Goal: Entertainment & Leisure: Consume media (video, audio)

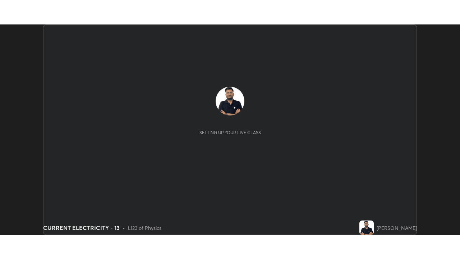
scroll to position [210, 460]
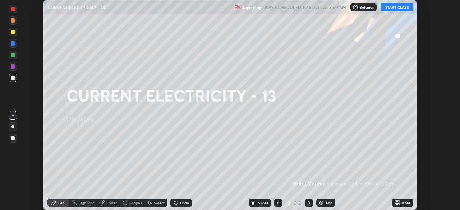
click at [403, 7] on button "START CLASS" at bounding box center [397, 7] width 32 height 9
click at [399, 203] on icon at bounding box center [399, 204] width 2 height 2
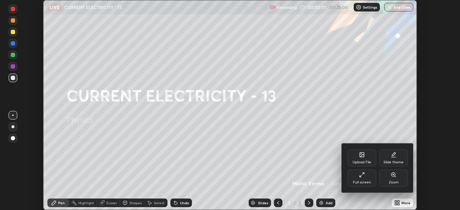
click at [358, 181] on div "Full screen" at bounding box center [362, 183] width 18 height 4
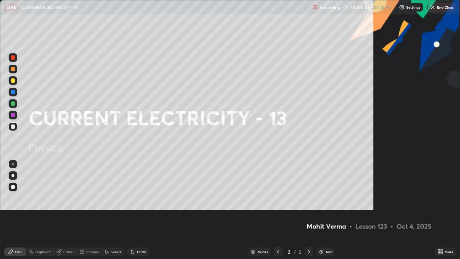
scroll to position [259, 460]
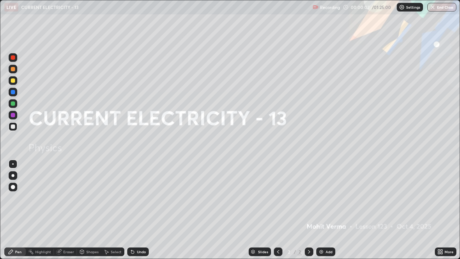
click at [328, 210] on div "Add" at bounding box center [329, 252] width 7 height 4
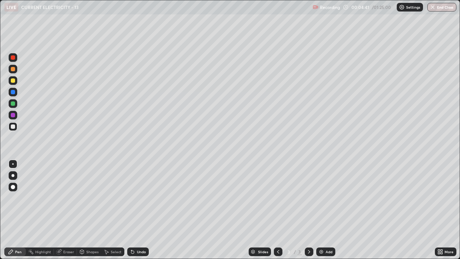
click at [12, 81] on div at bounding box center [13, 80] width 4 height 4
click at [67, 210] on div "Eraser" at bounding box center [65, 251] width 23 height 9
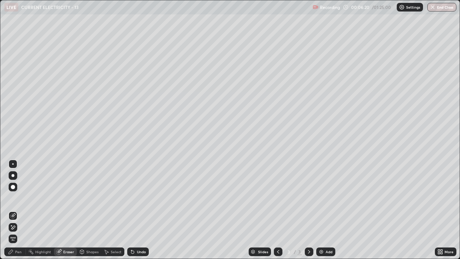
click at [20, 210] on div "Pen" at bounding box center [18, 252] width 6 height 4
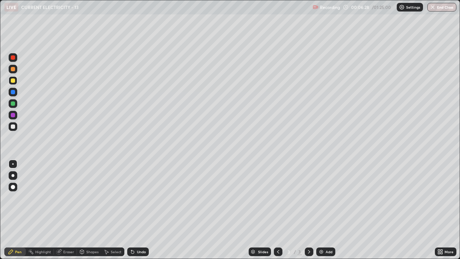
click at [12, 124] on div at bounding box center [13, 126] width 4 height 4
click at [328, 210] on div "Add" at bounding box center [325, 251] width 19 height 9
click at [64, 210] on div "Eraser" at bounding box center [65, 251] width 23 height 9
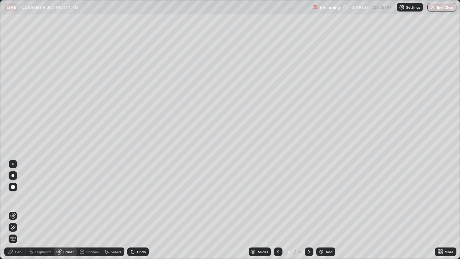
click at [20, 210] on div "Pen" at bounding box center [18, 252] width 6 height 4
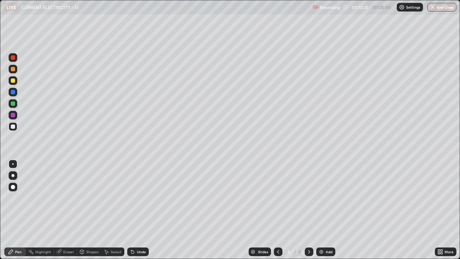
click at [146, 210] on div "Undo" at bounding box center [138, 251] width 22 height 9
click at [144, 210] on div "Undo" at bounding box center [138, 251] width 22 height 9
click at [143, 210] on div "Undo" at bounding box center [138, 251] width 22 height 9
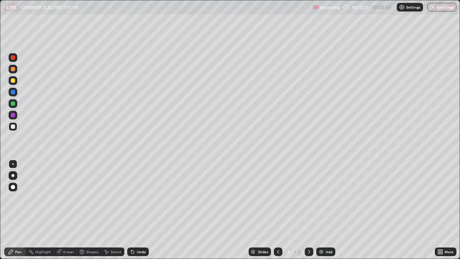
click at [143, 210] on div "Undo" at bounding box center [138, 251] width 22 height 9
click at [143, 210] on div "Undo" at bounding box center [141, 252] width 9 height 4
click at [66, 210] on div "Eraser" at bounding box center [68, 252] width 11 height 4
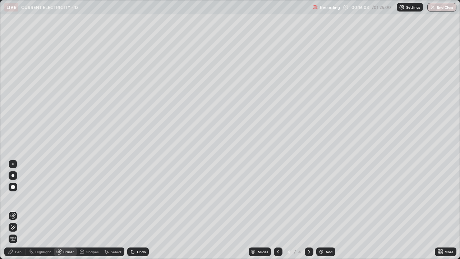
click at [19, 210] on div "Pen" at bounding box center [15, 251] width 22 height 9
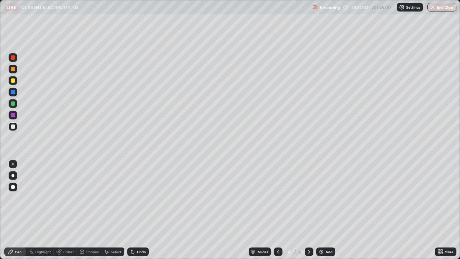
click at [67, 210] on div "Eraser" at bounding box center [65, 251] width 23 height 9
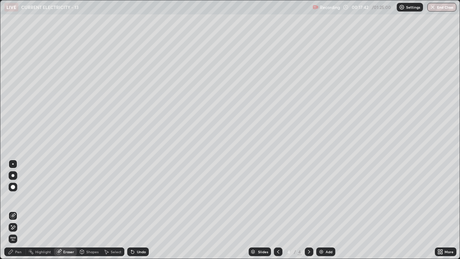
click at [12, 210] on icon at bounding box center [13, 227] width 6 height 6
click at [17, 210] on div "Pen" at bounding box center [18, 252] width 6 height 4
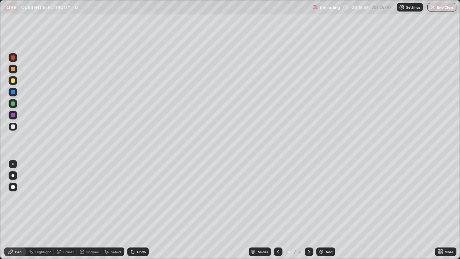
click at [328, 210] on div "Add" at bounding box center [325, 251] width 19 height 9
click at [137, 210] on div "Undo" at bounding box center [141, 252] width 9 height 4
click at [136, 210] on div "Undo" at bounding box center [138, 251] width 22 height 9
click at [64, 210] on div "Eraser" at bounding box center [68, 252] width 11 height 4
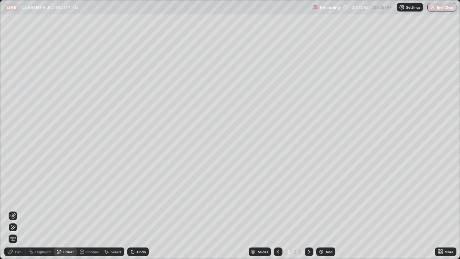
click at [22, 210] on div "Pen" at bounding box center [15, 251] width 22 height 9
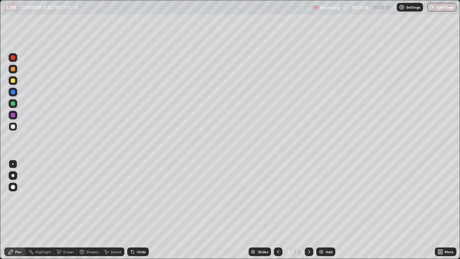
click at [455, 210] on div "More" at bounding box center [446, 251] width 22 height 9
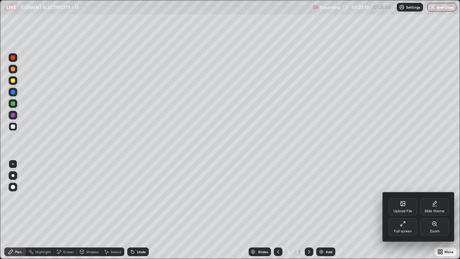
click at [337, 210] on div at bounding box center [230, 129] width 460 height 259
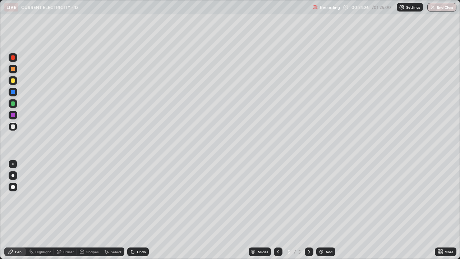
click at [174, 210] on div "Slides 5 / 5 Add" at bounding box center [292, 251] width 286 height 14
click at [137, 210] on div "Undo" at bounding box center [138, 251] width 22 height 9
click at [138, 210] on div "Undo" at bounding box center [138, 251] width 22 height 9
click at [137, 210] on div "Undo" at bounding box center [138, 251] width 22 height 9
click at [331, 210] on div "Add" at bounding box center [329, 252] width 7 height 4
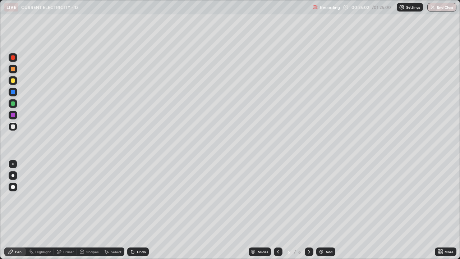
click at [136, 210] on div "Undo" at bounding box center [138, 251] width 22 height 9
click at [133, 210] on div "Undo" at bounding box center [138, 251] width 22 height 9
click at [138, 210] on div "Undo" at bounding box center [138, 251] width 22 height 9
click at [142, 210] on div "Undo" at bounding box center [138, 251] width 22 height 9
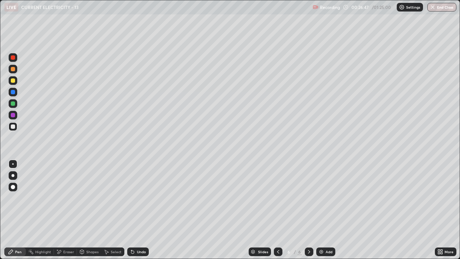
click at [65, 210] on div "Eraser" at bounding box center [65, 251] width 23 height 9
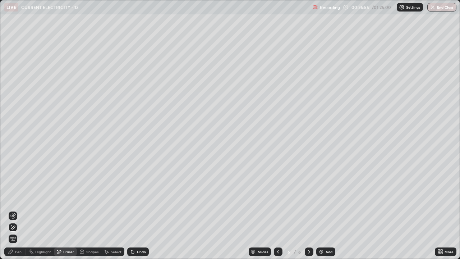
click at [19, 210] on div "Pen" at bounding box center [18, 252] width 6 height 4
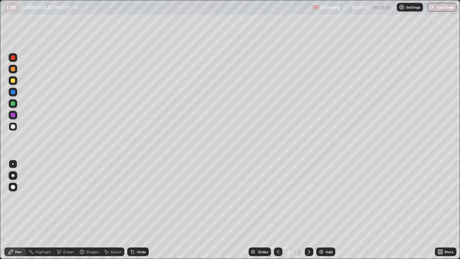
click at [55, 210] on div "Eraser" at bounding box center [65, 251] width 23 height 9
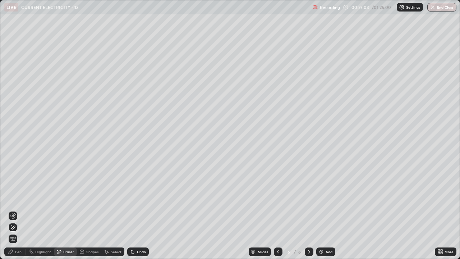
click at [56, 210] on div "Eraser" at bounding box center [65, 251] width 23 height 9
click at [141, 210] on div "Undo" at bounding box center [141, 252] width 9 height 4
click at [138, 210] on div "Undo" at bounding box center [141, 252] width 9 height 4
click at [14, 210] on div "Pen" at bounding box center [15, 251] width 22 height 9
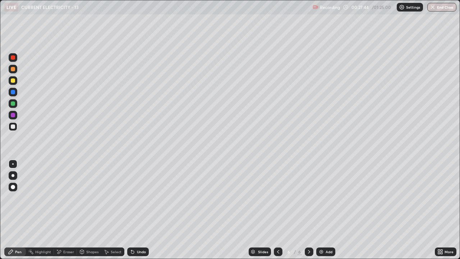
click at [46, 210] on div "Highlight" at bounding box center [40, 251] width 28 height 9
click at [132, 210] on div "Undo" at bounding box center [138, 251] width 22 height 9
click at [133, 210] on div "Undo" at bounding box center [138, 251] width 22 height 9
click at [10, 210] on icon at bounding box center [11, 252] width 6 height 6
click at [63, 210] on div "Eraser" at bounding box center [65, 251] width 23 height 9
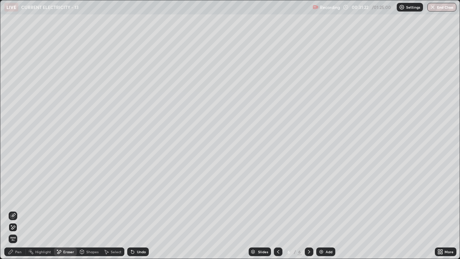
click at [13, 210] on icon at bounding box center [11, 252] width 6 height 6
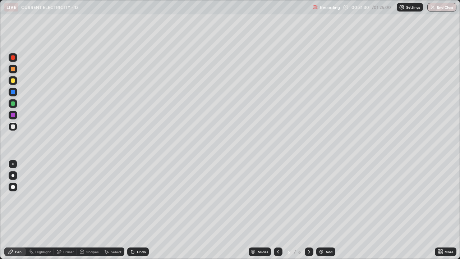
click at [136, 210] on div "Undo" at bounding box center [138, 251] width 22 height 9
click at [47, 210] on div "Highlight" at bounding box center [40, 251] width 28 height 14
click at [138, 210] on div "Undo" at bounding box center [138, 251] width 22 height 9
click at [139, 210] on div "Undo" at bounding box center [138, 251] width 22 height 9
click at [65, 210] on div "Eraser" at bounding box center [65, 251] width 23 height 9
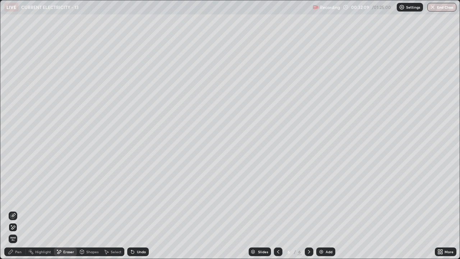
click at [134, 210] on icon at bounding box center [133, 252] width 6 height 6
click at [132, 210] on icon at bounding box center [132, 252] width 3 height 3
click at [15, 210] on div "Pen" at bounding box center [15, 251] width 22 height 9
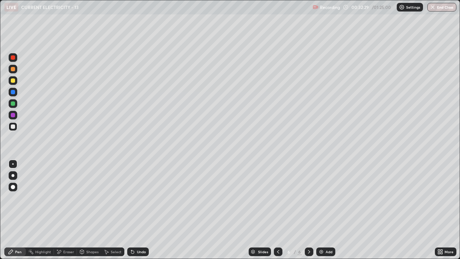
click at [8, 210] on icon at bounding box center [11, 252] width 6 height 6
click at [134, 210] on icon at bounding box center [133, 252] width 6 height 6
click at [132, 210] on icon at bounding box center [132, 252] width 3 height 3
click at [324, 210] on div "Add" at bounding box center [325, 251] width 19 height 9
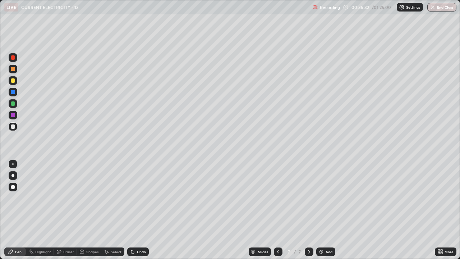
click at [65, 210] on div "Eraser" at bounding box center [68, 252] width 11 height 4
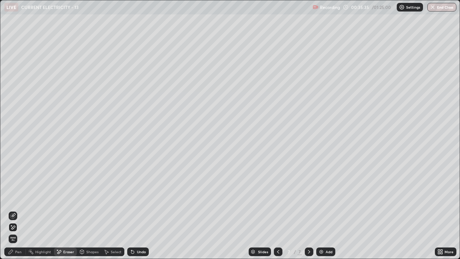
click at [19, 210] on div "Pen" at bounding box center [18, 252] width 6 height 4
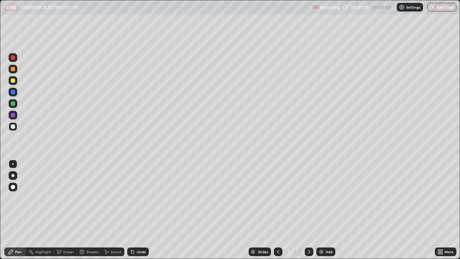
click at [68, 210] on div "Eraser" at bounding box center [68, 252] width 11 height 4
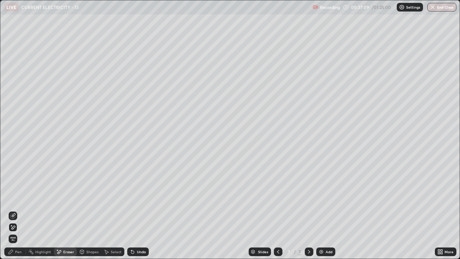
click at [19, 210] on div "Pen" at bounding box center [15, 251] width 22 height 9
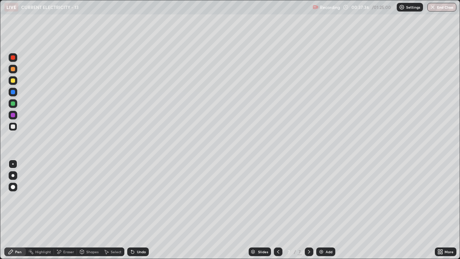
click at [68, 210] on div "Eraser" at bounding box center [65, 251] width 23 height 9
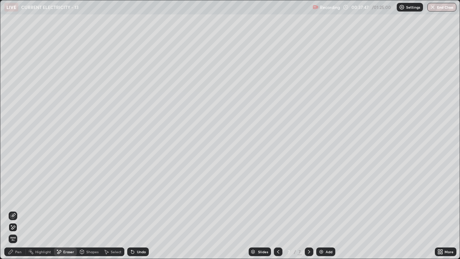
click at [20, 210] on div "Pen" at bounding box center [18, 252] width 6 height 4
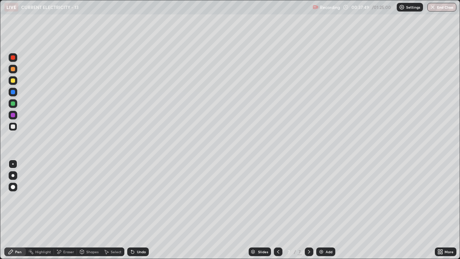
click at [66, 210] on div "Eraser" at bounding box center [68, 252] width 11 height 4
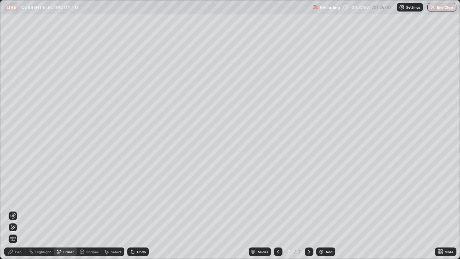
click at [22, 210] on div "Pen" at bounding box center [15, 251] width 22 height 9
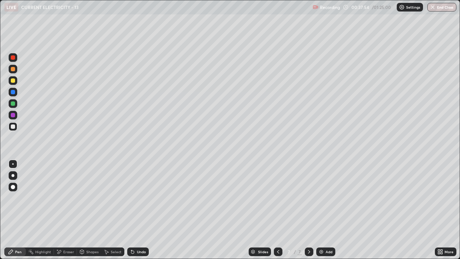
click at [70, 210] on div "Eraser" at bounding box center [65, 251] width 23 height 9
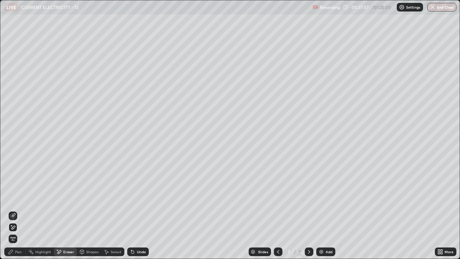
click at [17, 210] on div "Pen" at bounding box center [15, 251] width 22 height 9
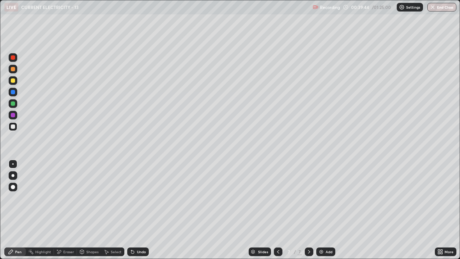
click at [154, 210] on div "Slides 7 / 7 Add" at bounding box center [292, 251] width 286 height 14
click at [70, 210] on div "Eraser" at bounding box center [68, 252] width 11 height 4
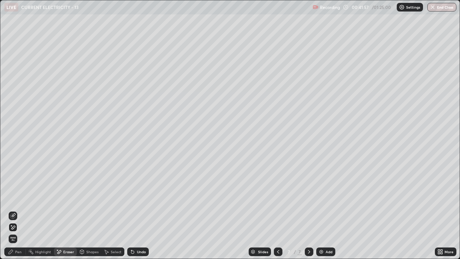
click at [18, 210] on div "Pen" at bounding box center [18, 252] width 6 height 4
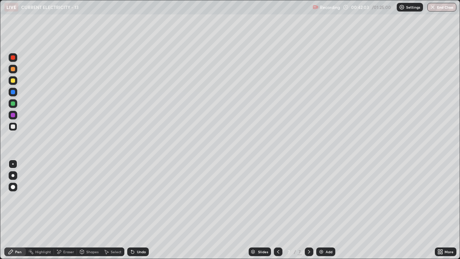
click at [65, 210] on div "Eraser" at bounding box center [68, 252] width 11 height 4
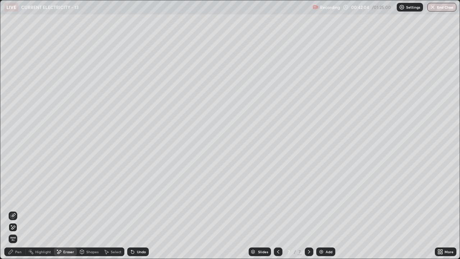
click at [19, 210] on div "Pen" at bounding box center [18, 252] width 6 height 4
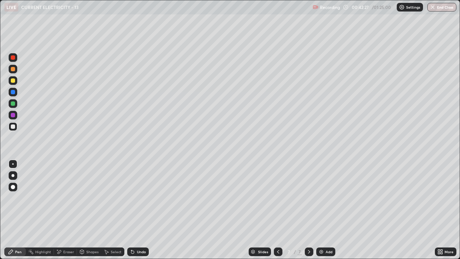
click at [68, 210] on div "Eraser" at bounding box center [68, 252] width 11 height 4
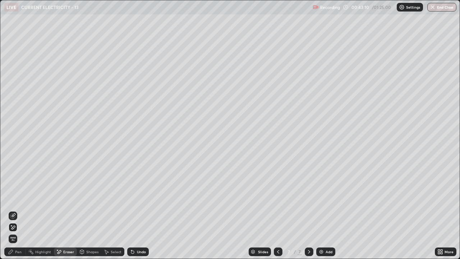
click at [14, 210] on div "Pen" at bounding box center [15, 251] width 22 height 9
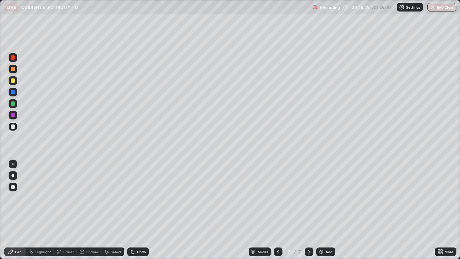
click at [438, 210] on div "More" at bounding box center [446, 251] width 22 height 9
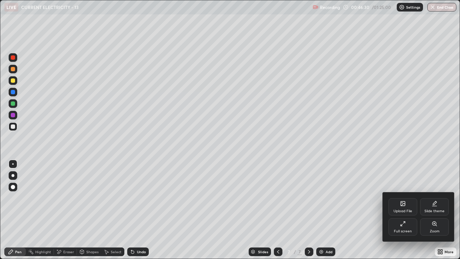
click at [358, 210] on div at bounding box center [230, 129] width 460 height 259
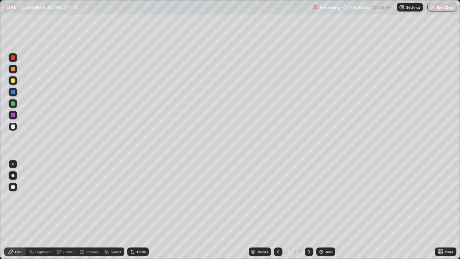
click at [68, 210] on div "Eraser" at bounding box center [68, 252] width 11 height 4
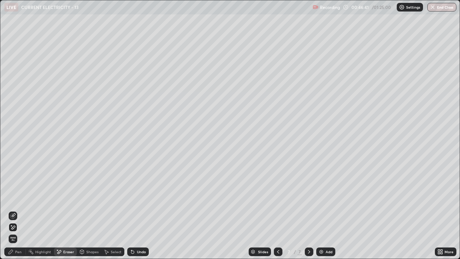
click at [21, 210] on div "Pen" at bounding box center [18, 252] width 6 height 4
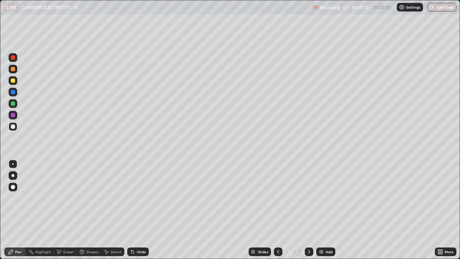
click at [66, 210] on div "Eraser" at bounding box center [68, 252] width 11 height 4
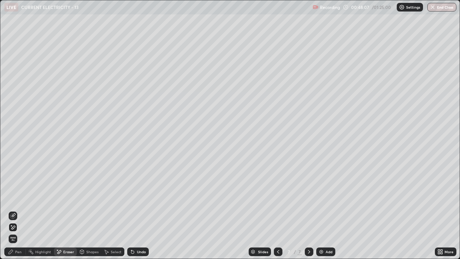
click at [137, 210] on div "Undo" at bounding box center [141, 252] width 9 height 4
click at [131, 210] on icon at bounding box center [132, 252] width 3 height 3
click at [14, 210] on div "Pen" at bounding box center [15, 251] width 22 height 9
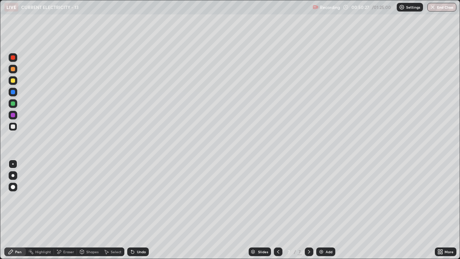
click at [328, 210] on div "Add" at bounding box center [329, 252] width 7 height 4
click at [99, 210] on div "Shapes" at bounding box center [89, 251] width 24 height 9
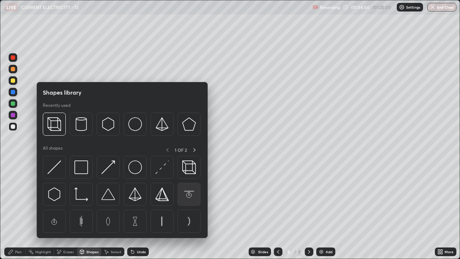
click at [189, 195] on img at bounding box center [189, 194] width 14 height 14
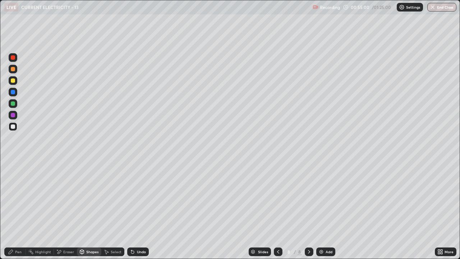
click at [61, 210] on icon at bounding box center [59, 252] width 6 height 6
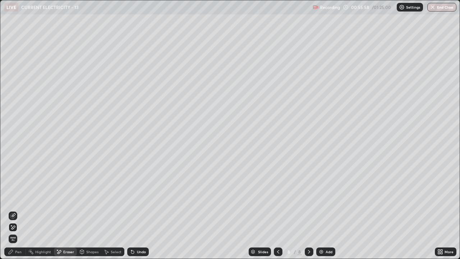
click at [9, 210] on icon at bounding box center [11, 251] width 4 height 4
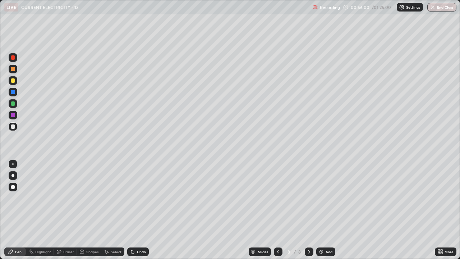
click at [12, 82] on div at bounding box center [13, 80] width 4 height 4
click at [12, 127] on div at bounding box center [13, 126] width 4 height 4
click at [331, 210] on div "Add" at bounding box center [325, 251] width 19 height 9
click at [334, 210] on div "Add" at bounding box center [325, 251] width 19 height 9
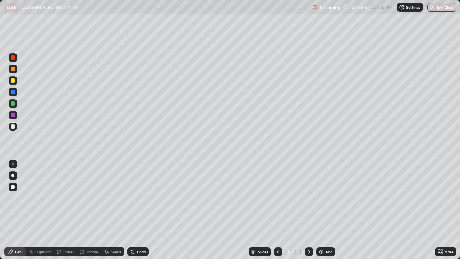
click at [279, 210] on icon at bounding box center [278, 252] width 6 height 6
click at [278, 210] on icon at bounding box center [278, 252] width 6 height 6
click at [280, 210] on icon at bounding box center [278, 252] width 6 height 6
click at [308, 210] on icon at bounding box center [309, 252] width 2 height 4
click at [129, 210] on div "Undo" at bounding box center [138, 251] width 22 height 9
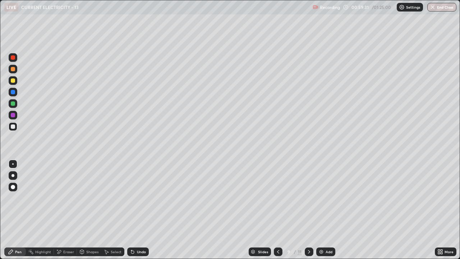
click at [129, 210] on div "Undo" at bounding box center [138, 251] width 22 height 9
click at [128, 210] on div "Undo" at bounding box center [138, 251] width 22 height 9
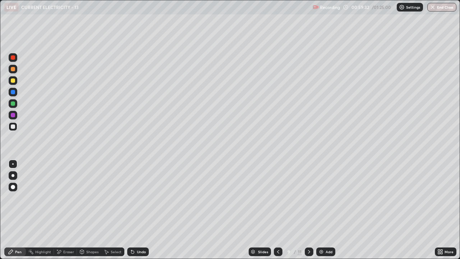
click at [122, 210] on div "Select" at bounding box center [112, 251] width 23 height 9
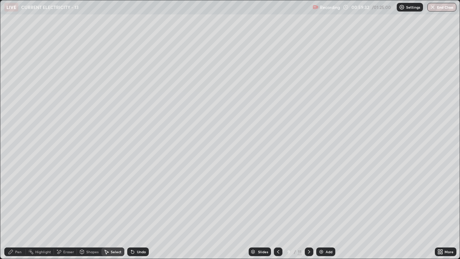
click at [122, 210] on div "Select" at bounding box center [112, 251] width 23 height 9
click at [134, 210] on div "Undo" at bounding box center [138, 251] width 22 height 9
click at [137, 210] on div "Undo" at bounding box center [141, 252] width 9 height 4
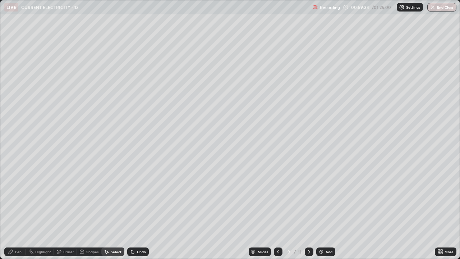
click at [139, 210] on div "Undo" at bounding box center [141, 252] width 9 height 4
click at [138, 210] on div "Undo" at bounding box center [141, 252] width 9 height 4
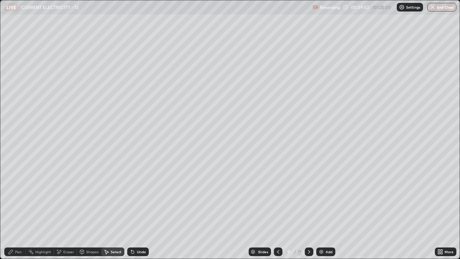
click at [15, 210] on div "Pen" at bounding box center [15, 251] width 22 height 9
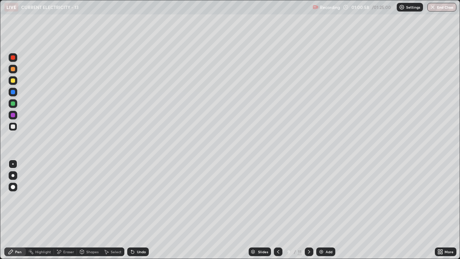
click at [72, 210] on div "Eraser" at bounding box center [68, 252] width 11 height 4
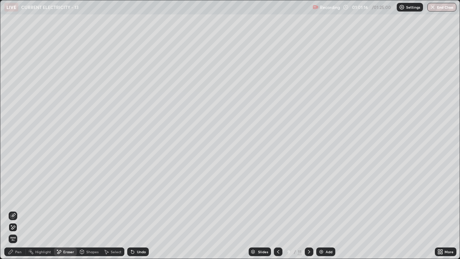
click at [323, 210] on img at bounding box center [322, 252] width 6 height 6
click at [19, 210] on div "Pen" at bounding box center [15, 251] width 22 height 9
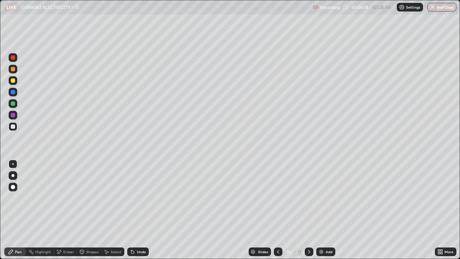
click at [139, 210] on div "Undo" at bounding box center [141, 252] width 9 height 4
click at [329, 210] on div "Add" at bounding box center [329, 252] width 7 height 4
click at [278, 210] on icon at bounding box center [278, 252] width 6 height 6
click at [278, 210] on div at bounding box center [278, 251] width 9 height 9
click at [308, 210] on icon at bounding box center [309, 252] width 6 height 6
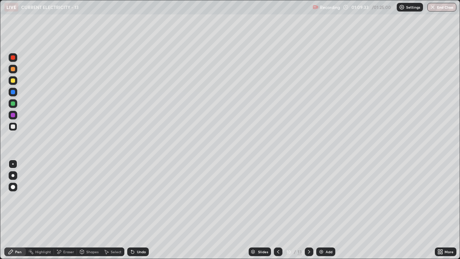
click at [278, 210] on icon at bounding box center [278, 252] width 6 height 6
click at [278, 210] on icon at bounding box center [278, 252] width 2 height 4
click at [67, 210] on div "Eraser" at bounding box center [68, 252] width 11 height 4
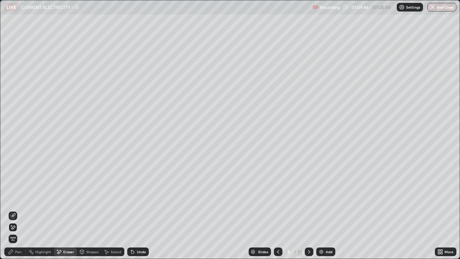
click at [137, 210] on div "Undo" at bounding box center [138, 251] width 22 height 9
click at [138, 210] on div "Undo" at bounding box center [138, 251] width 22 height 9
click at [139, 210] on div "Undo" at bounding box center [138, 251] width 22 height 9
click at [141, 210] on div "Undo" at bounding box center [138, 251] width 22 height 9
click at [139, 210] on div "Undo" at bounding box center [141, 252] width 9 height 4
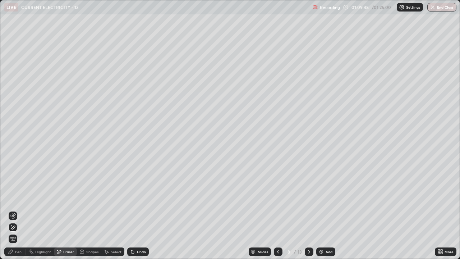
click at [141, 210] on div "Undo" at bounding box center [141, 252] width 9 height 4
click at [142, 210] on div "Undo" at bounding box center [141, 252] width 9 height 4
click at [14, 210] on div "Pen" at bounding box center [15, 251] width 22 height 9
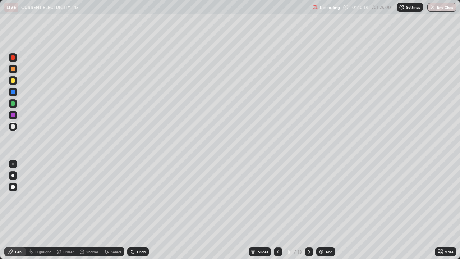
click at [305, 210] on div at bounding box center [309, 251] width 9 height 9
click at [308, 210] on icon at bounding box center [309, 252] width 6 height 6
click at [324, 210] on div "Add" at bounding box center [325, 251] width 19 height 9
click at [64, 210] on div "Eraser" at bounding box center [65, 251] width 23 height 9
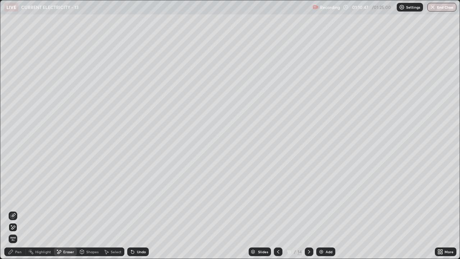
click at [17, 210] on div "Pen" at bounding box center [15, 251] width 22 height 9
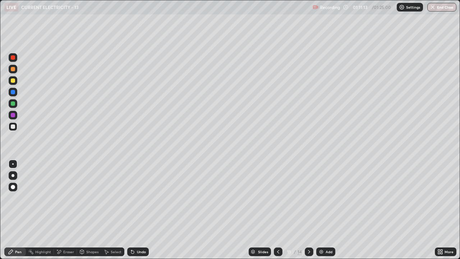
click at [280, 210] on div at bounding box center [278, 251] width 9 height 9
click at [309, 210] on icon at bounding box center [309, 252] width 6 height 6
click at [70, 210] on div "Eraser" at bounding box center [68, 252] width 11 height 4
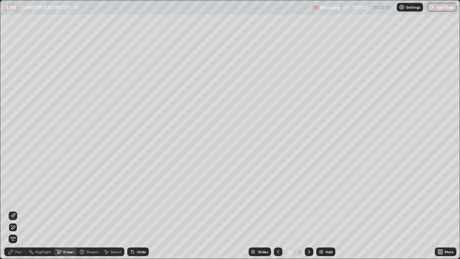
click at [17, 210] on div "Pen" at bounding box center [15, 251] width 22 height 9
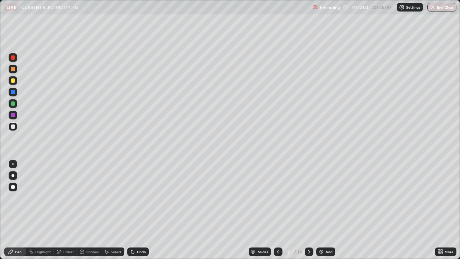
click at [14, 82] on div at bounding box center [13, 80] width 4 height 4
click at [134, 210] on div "Undo" at bounding box center [138, 251] width 22 height 9
click at [120, 210] on div "Select" at bounding box center [112, 251] width 23 height 9
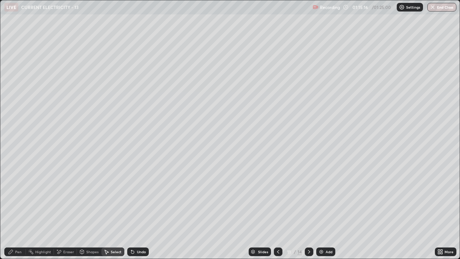
click at [8, 210] on icon at bounding box center [11, 252] width 6 height 6
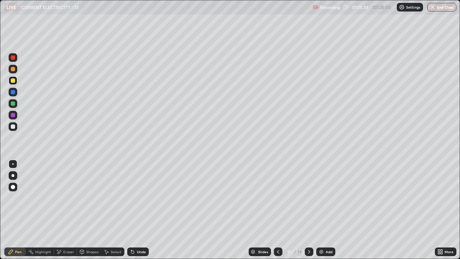
click at [328, 210] on div "Add" at bounding box center [325, 251] width 19 height 9
click at [13, 126] on div at bounding box center [13, 126] width 4 height 4
click at [137, 210] on div "Undo" at bounding box center [141, 252] width 9 height 4
click at [134, 210] on div "Undo" at bounding box center [138, 251] width 22 height 9
click at [141, 210] on div "Undo" at bounding box center [141, 252] width 9 height 4
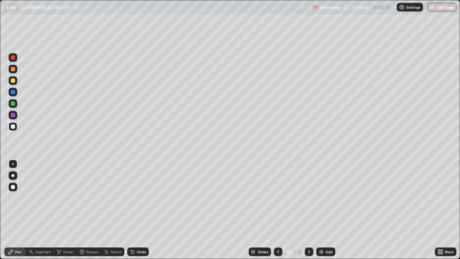
click at [141, 210] on div "Undo" at bounding box center [141, 252] width 9 height 4
click at [141, 210] on div "Undo" at bounding box center [138, 251] width 22 height 9
click at [141, 210] on div "Undo" at bounding box center [141, 252] width 9 height 4
click at [142, 210] on div "Undo" at bounding box center [141, 252] width 9 height 4
click at [143, 210] on div "Undo" at bounding box center [141, 252] width 9 height 4
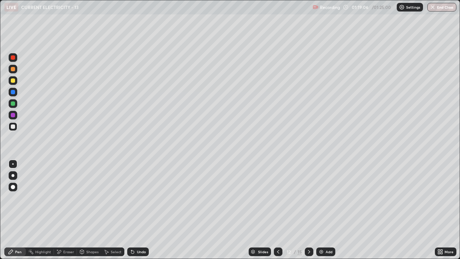
click at [144, 210] on div "Undo" at bounding box center [141, 252] width 9 height 4
click at [12, 82] on div at bounding box center [13, 80] width 4 height 4
click at [0, 210] on div "Pen Highlight Eraser Shapes Select Undo Slides 12 / 15 Add More" at bounding box center [230, 251] width 460 height 14
click at [278, 210] on icon at bounding box center [278, 252] width 6 height 6
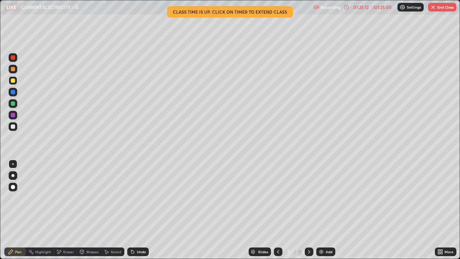
click at [259, 210] on div "Slides" at bounding box center [260, 251] width 22 height 9
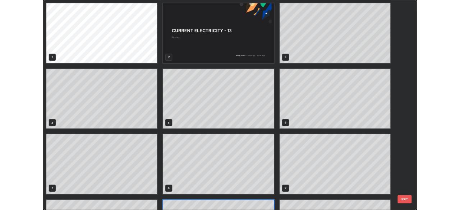
scroll to position [256, 456]
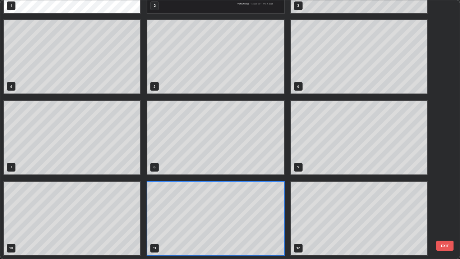
click at [443, 210] on button "EXIT" at bounding box center [444, 246] width 17 height 10
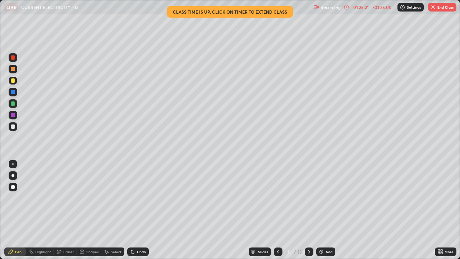
click at [436, 8] on img "button" at bounding box center [433, 7] width 6 height 6
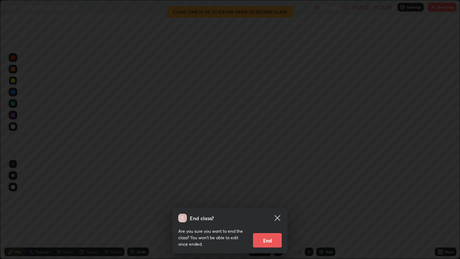
click at [267, 210] on button "End" at bounding box center [267, 240] width 29 height 14
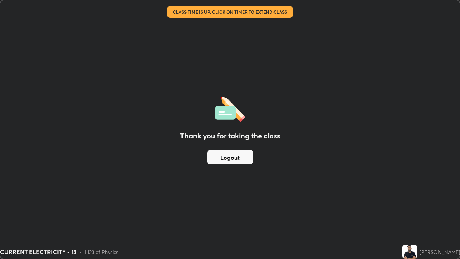
click at [234, 157] on button "Logout" at bounding box center [230, 157] width 46 height 14
click at [233, 158] on button "Logout" at bounding box center [230, 157] width 46 height 14
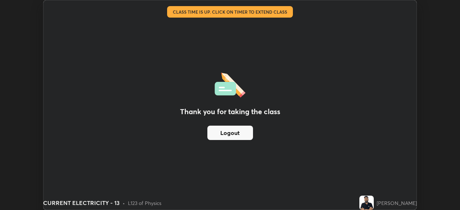
scroll to position [35740, 35490]
